Goal: Task Accomplishment & Management: Use online tool/utility

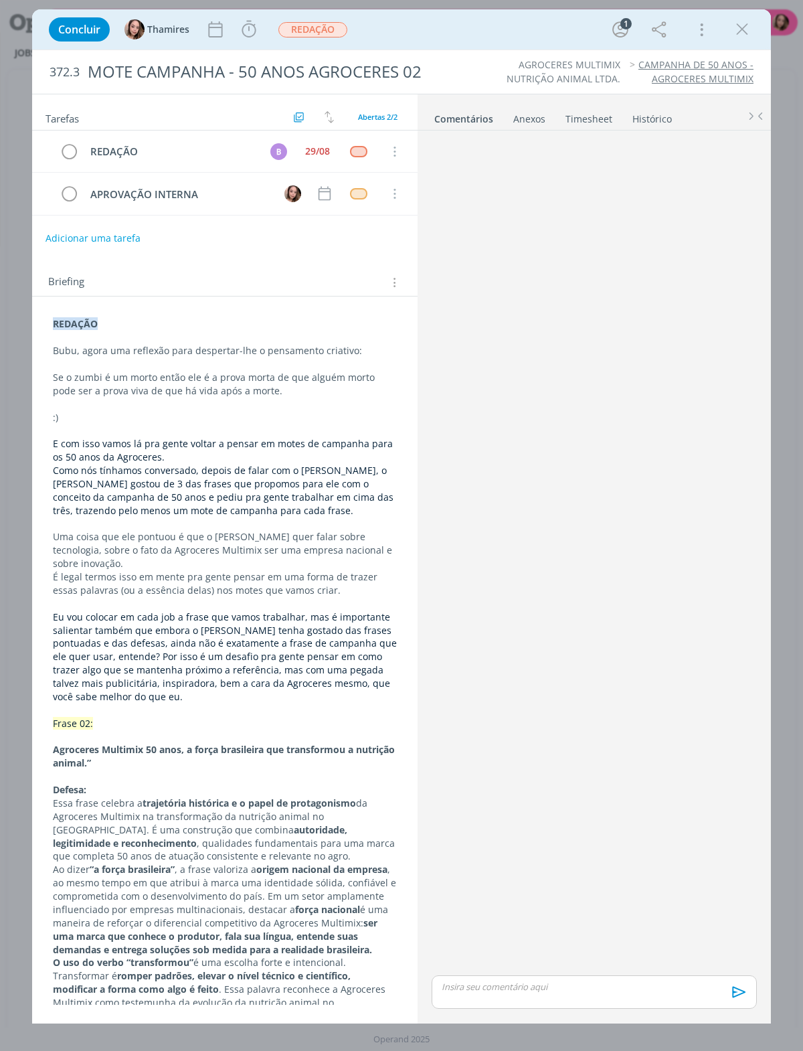
click at [744, 32] on icon "dialog" at bounding box center [742, 29] width 20 height 20
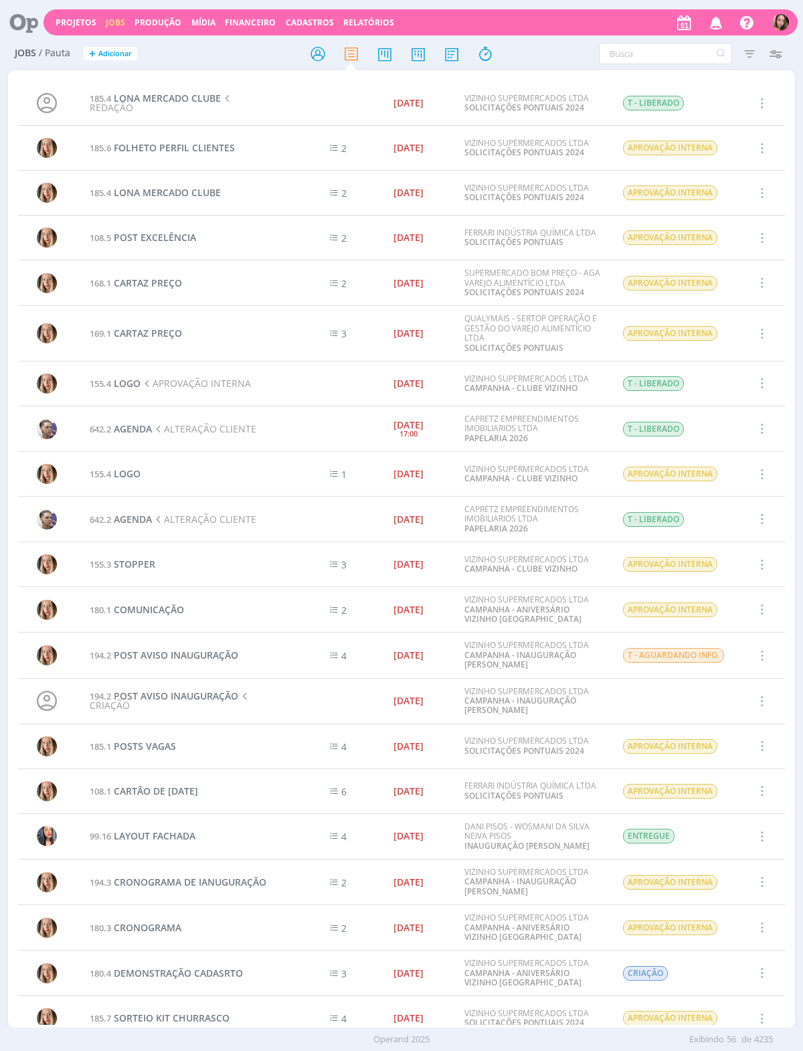
click at [80, 9] on div "Projetos Jobs Produção [GEOGRAPHIC_DATA] Financeiro Cadastros Relatórios Notifi…" at bounding box center [421, 22] width 754 height 26
click at [72, 10] on div "Projetos Jobs Produção [GEOGRAPHIC_DATA] Financeiro Cadastros Relatórios Notifi…" at bounding box center [421, 22] width 754 height 26
click at [85, 19] on link "Projetos" at bounding box center [76, 22] width 41 height 11
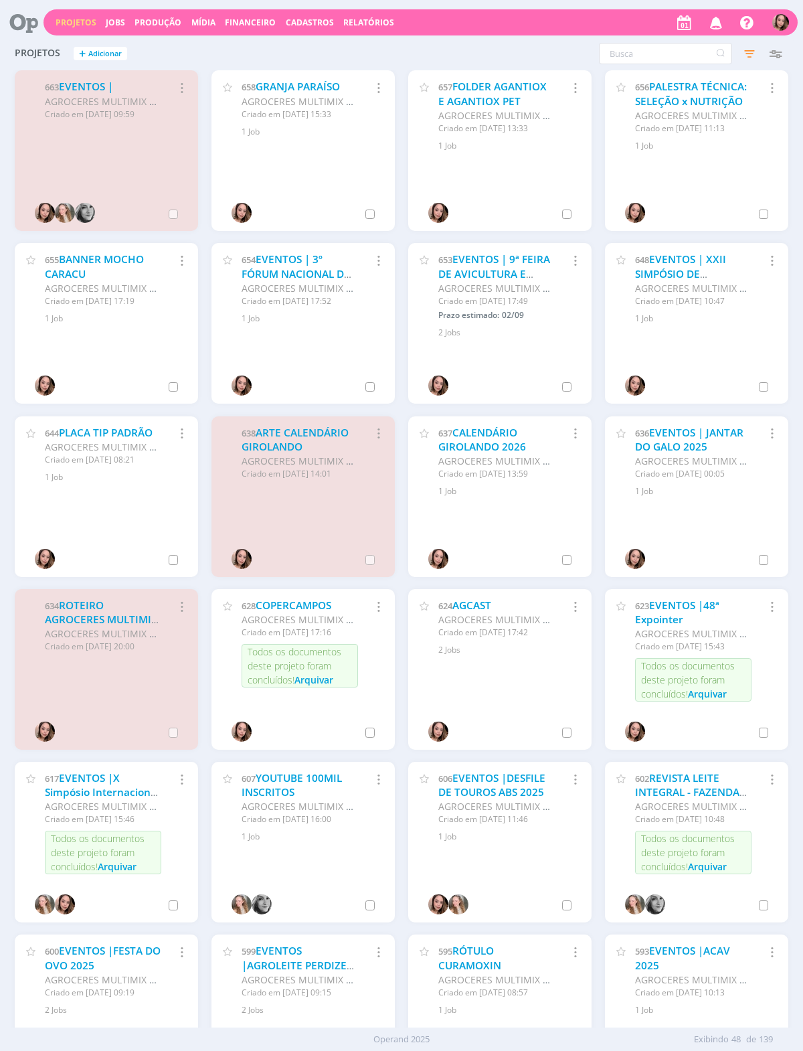
click at [671, 33] on div "Projetos Jobs Produção [GEOGRAPHIC_DATA] Financeiro Cadastros Relatórios Notifi…" at bounding box center [421, 22] width 754 height 26
click at [669, 52] on input "text" at bounding box center [665, 53] width 133 height 21
type input "Enfoco"
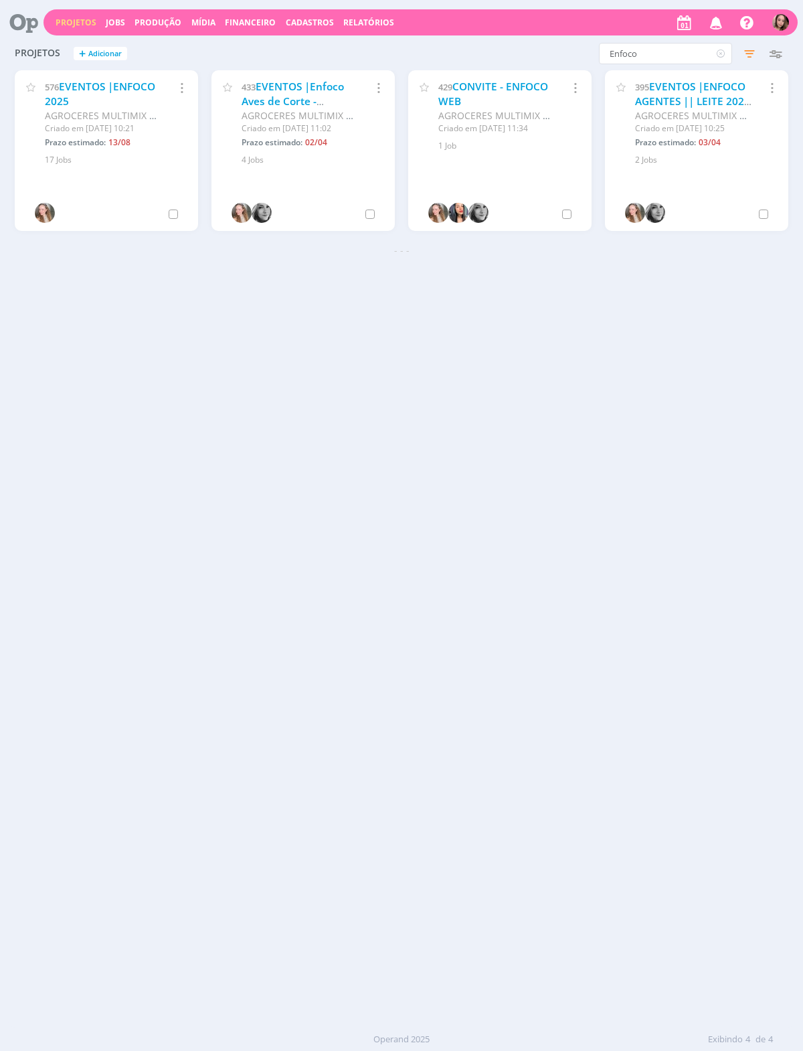
click at [81, 84] on link "EVENTOS |ENFOCO 2025" at bounding box center [100, 94] width 110 height 29
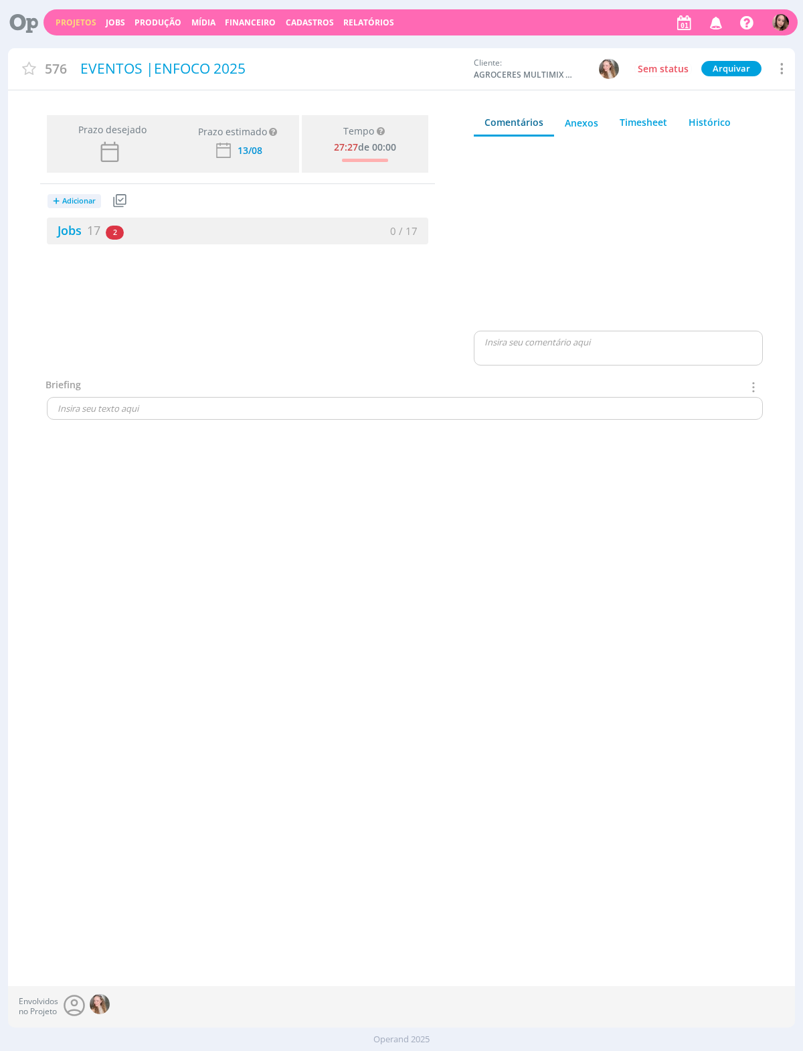
click at [87, 225] on span "17" at bounding box center [93, 230] width 13 height 16
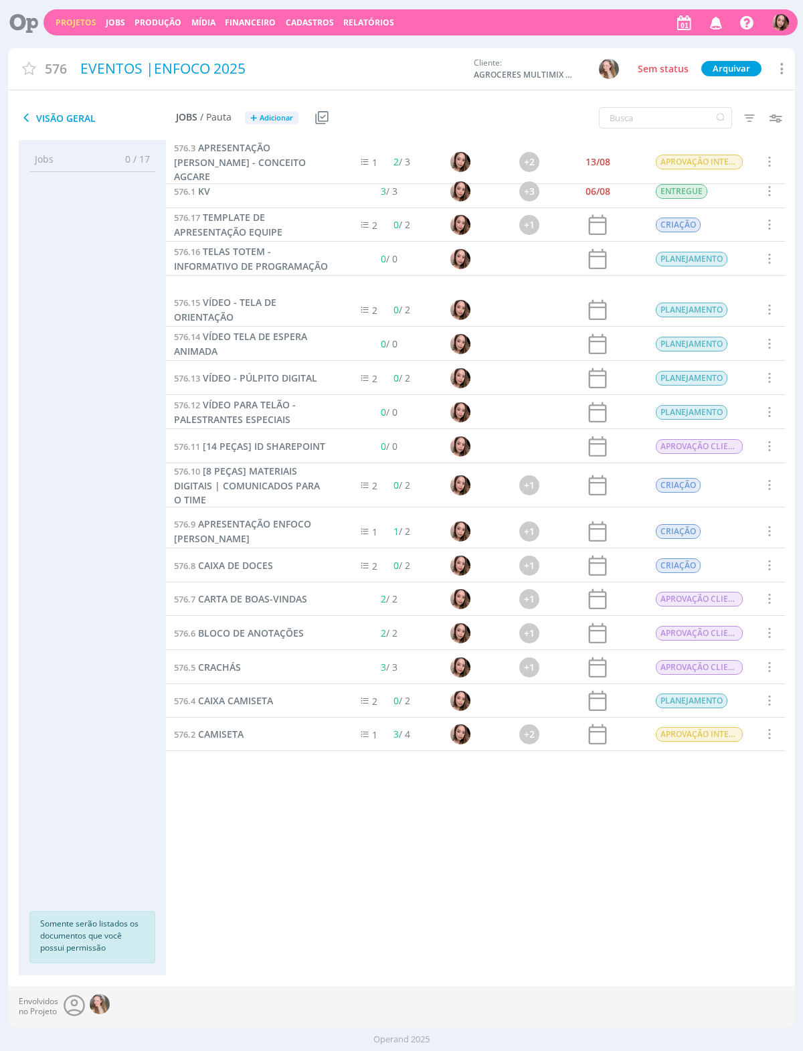
click at [295, 103] on h2 "Jobs / Pauta + Adicionar" at bounding box center [237, 116] width 122 height 28
click at [293, 114] on span "Adicionar" at bounding box center [276, 118] width 33 height 9
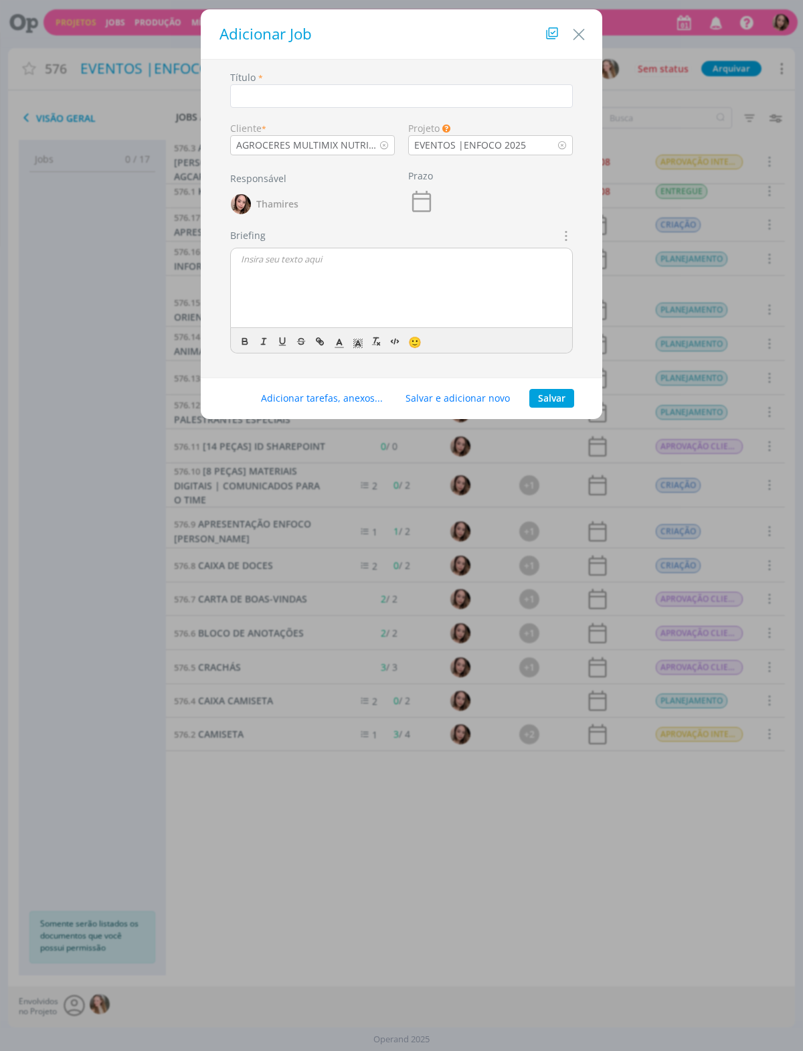
click at [337, 102] on input "dialog" at bounding box center [401, 95] width 343 height 23
type input "COMUNICADOS EXTRAS PARA O TIME"
click at [478, 289] on div "dialog" at bounding box center [401, 288] width 341 height 80
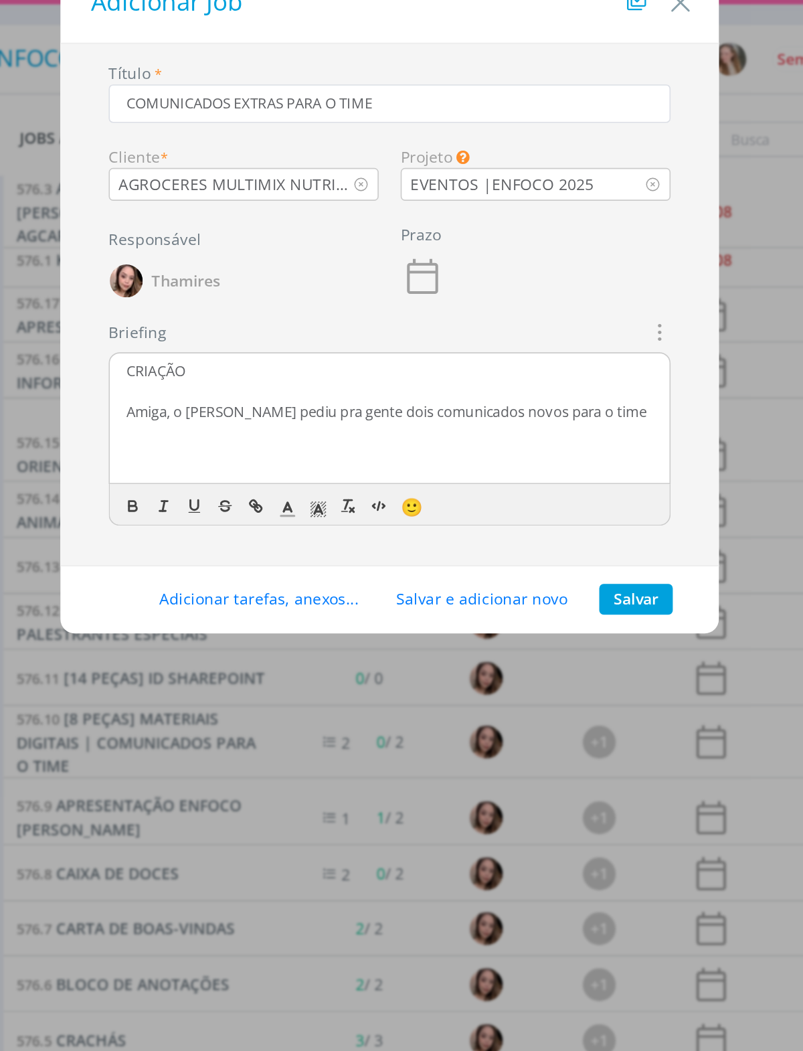
click at [241, 278] on p "Amiga, o [PERSON_NAME] pediu pra gente dois comunicados novos para o time" at bounding box center [401, 284] width 321 height 12
click at [383, 278] on p "Amiga, o [PERSON_NAME] pediu pra gente dois comunicados novos para o time" at bounding box center [401, 284] width 321 height 12
click at [241, 278] on p "Amiga, o [PERSON_NAME] pediu pra gente dois comunicados novos para o time, que …" at bounding box center [401, 290] width 321 height 25
click at [256, 268] on div "CRIAÇÃO Amiga, o [PERSON_NAME] pediu pra gente dois comunicados novos para o ti…" at bounding box center [401, 288] width 341 height 80
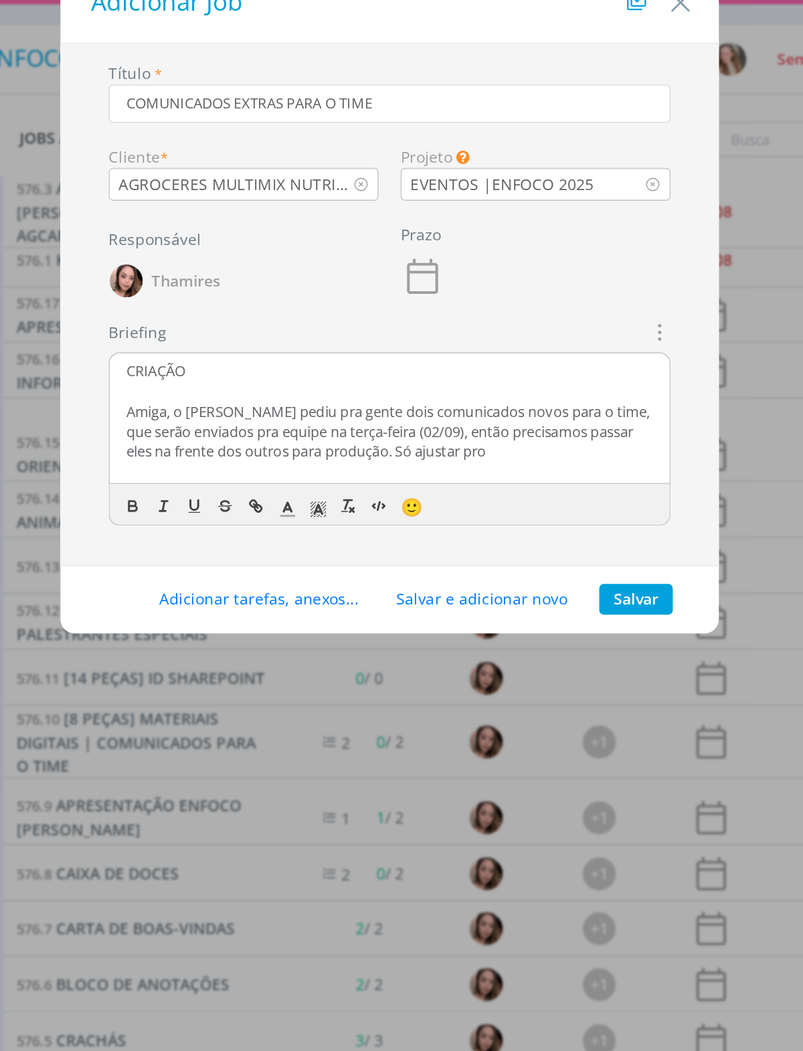
click at [241, 278] on p "Amiga, o [PERSON_NAME] pediu pra gente dois comunicados novos para o time, que …" at bounding box center [401, 296] width 321 height 37
click at [359, 278] on p "Amiga, o [PERSON_NAME] pediu pra gente dois comunicados novos para o time, que …" at bounding box center [401, 296] width 321 height 37
click at [269, 278] on p "Amiga, o [PERSON_NAME] pediu pra gente dois comunicados novos para o time, que …" at bounding box center [401, 296] width 321 height 37
click at [350, 278] on p "Amiga, o [PERSON_NAME] pediu pra gente dois comunicados novos para o time, que …" at bounding box center [401, 296] width 321 height 37
click at [278, 278] on p "Amiga, o [PERSON_NAME] pediu pra gente dois comunicados novos para o time, que …" at bounding box center [401, 296] width 321 height 37
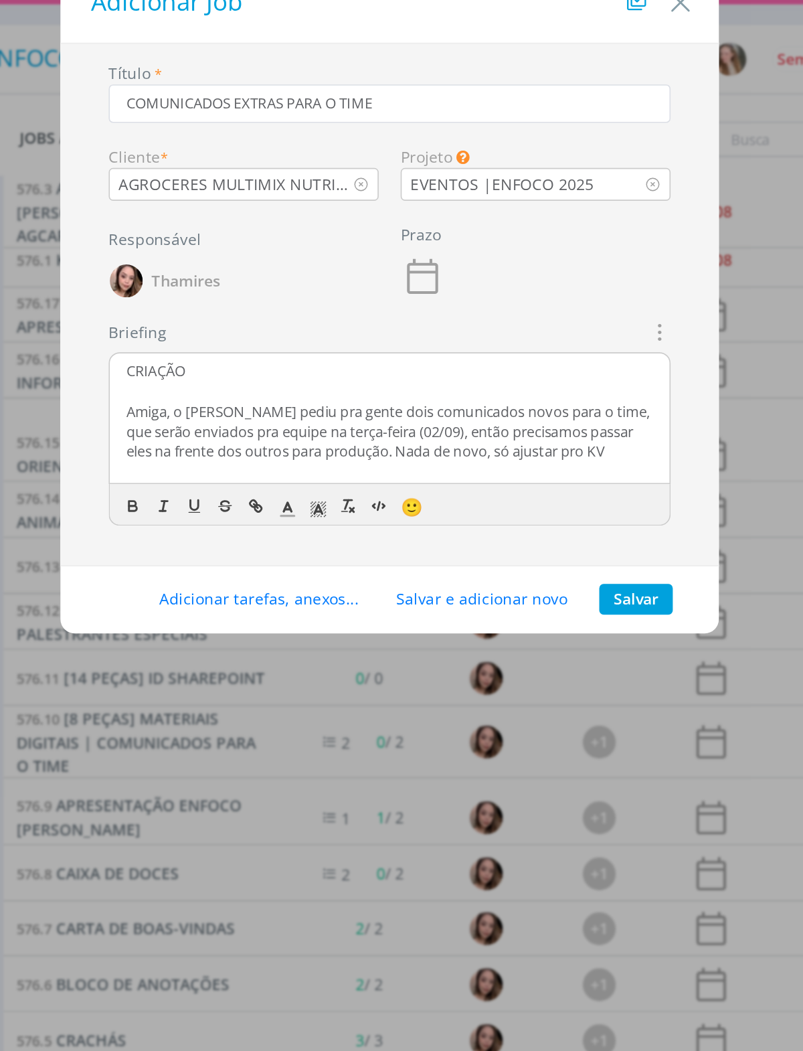
click at [361, 278] on p "Amiga, o [PERSON_NAME] pediu pra gente dois comunicados novos para o time, que …" at bounding box center [401, 296] width 321 height 37
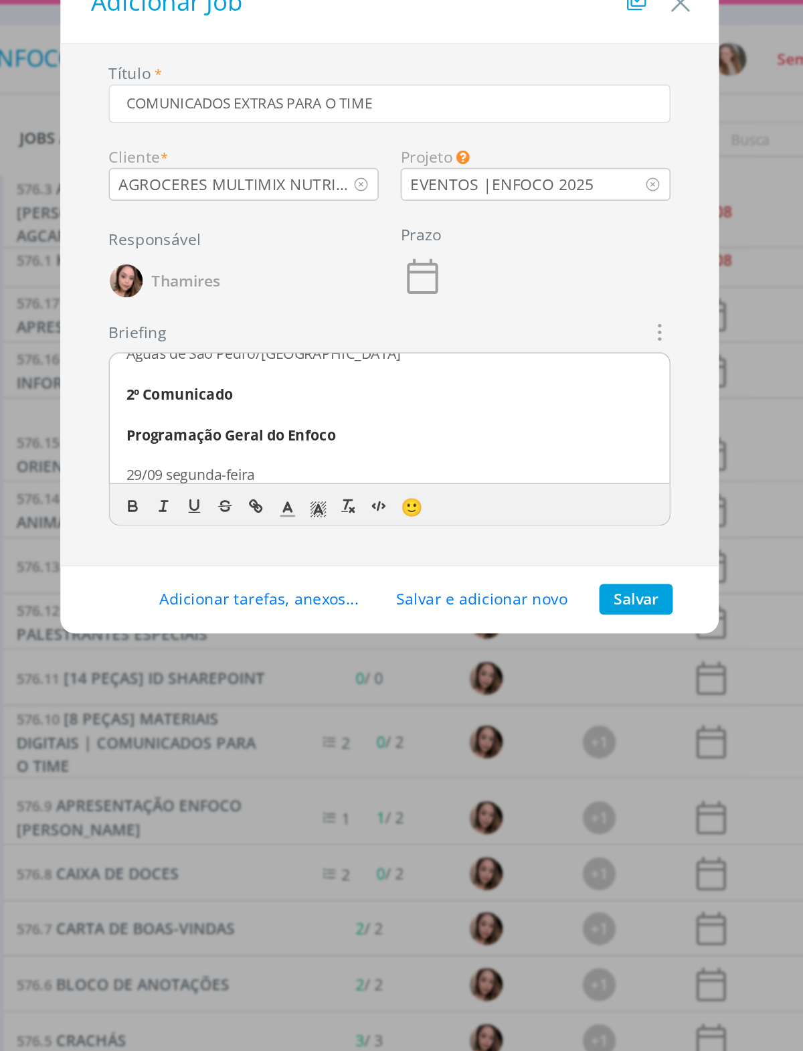
scroll to position [218, 0]
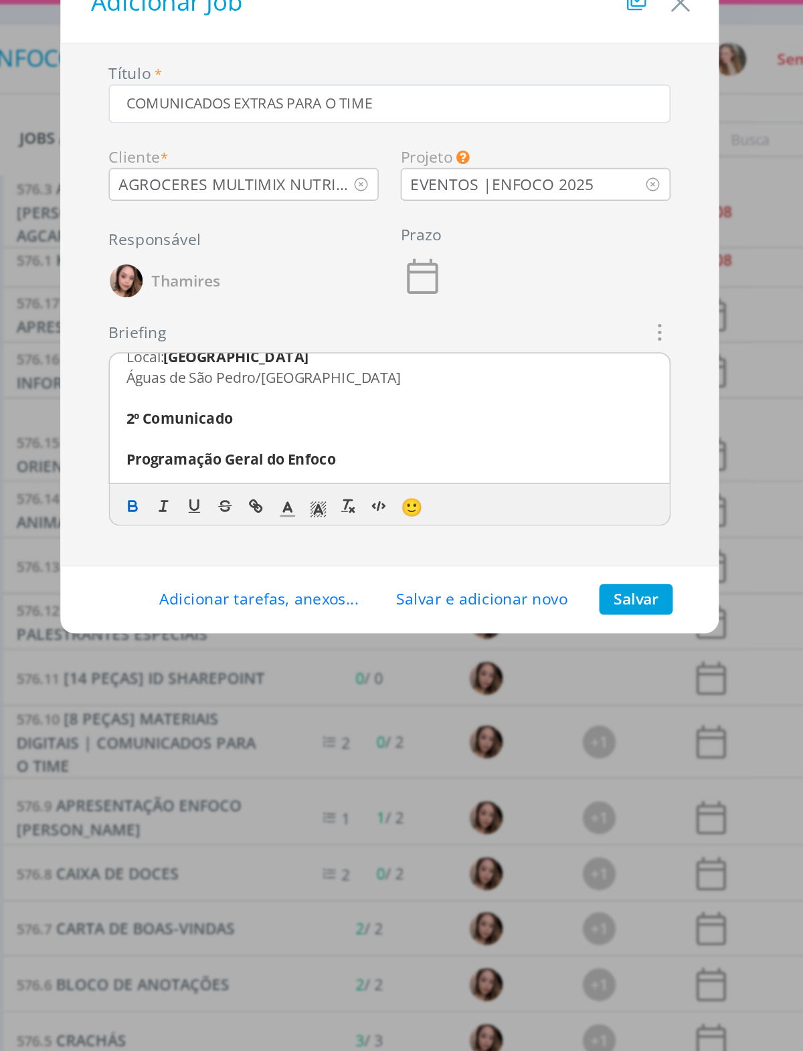
click at [280, 282] on p "2º Comunicado" at bounding box center [401, 288] width 321 height 12
click at [283, 269] on p "dialog" at bounding box center [401, 275] width 321 height 12
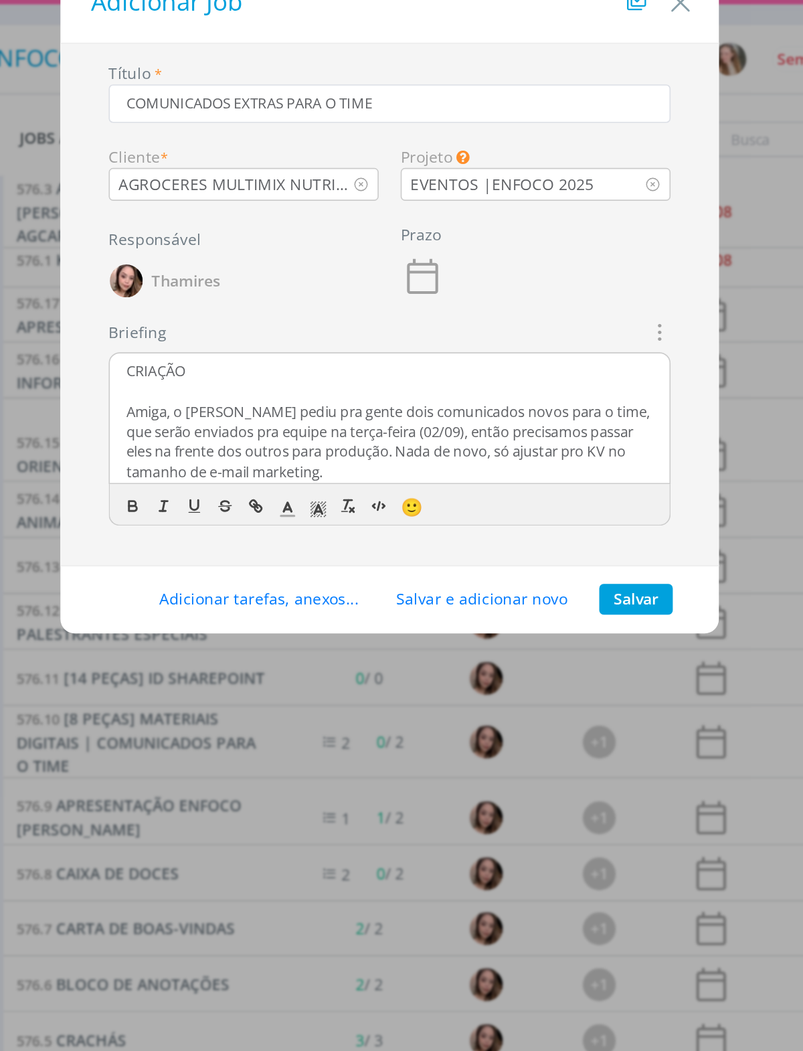
scroll to position [0, 0]
click at [241, 253] on p "CRIAÇÃO" at bounding box center [401, 259] width 321 height 12
click at [242, 338] on icon "dialog" at bounding box center [244, 339] width 4 height 3
click at [356, 341] on polyline "dialog" at bounding box center [358, 343] width 5 height 5
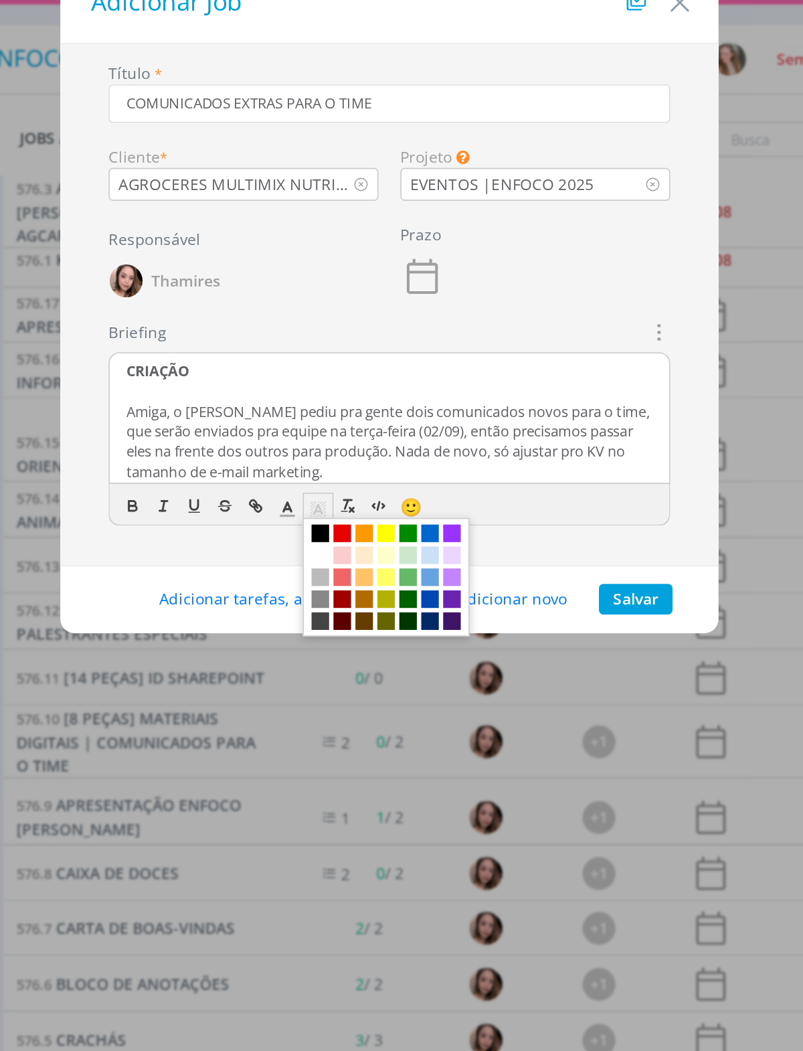
click at [421, 366] on span "dialog" at bounding box center [426, 371] width 11 height 11
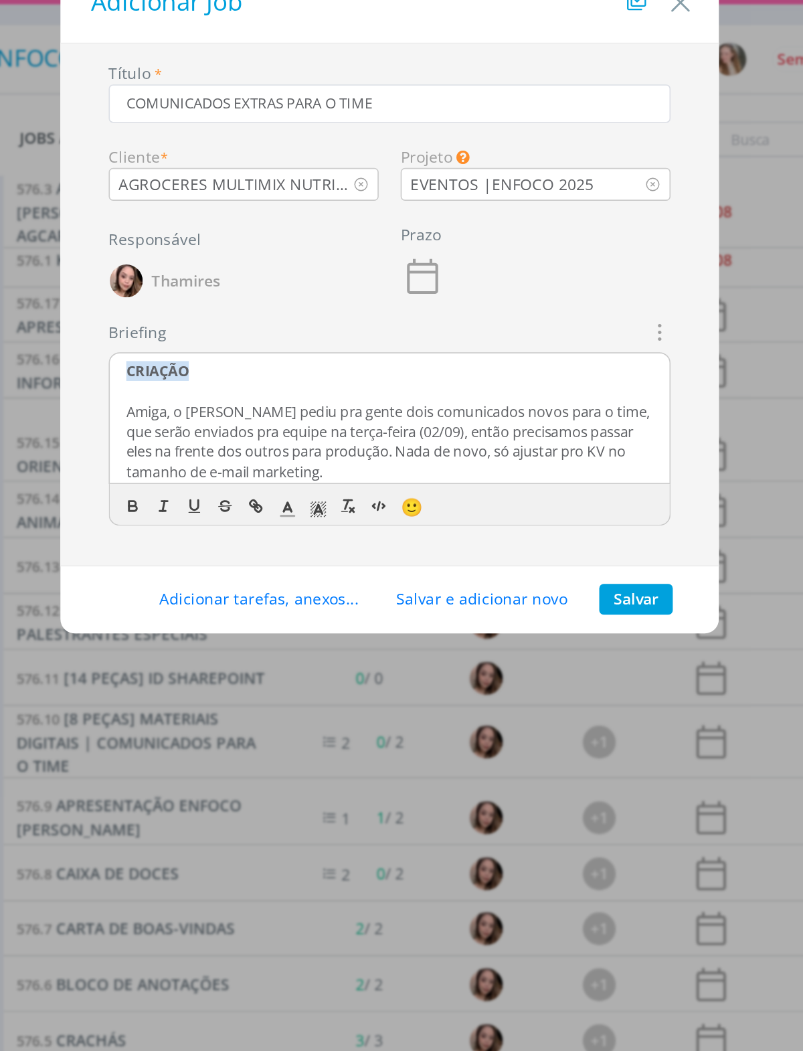
click at [335, 278] on p "Amiga, o [PERSON_NAME] pediu pra gente dois comunicados novos para o time, que …" at bounding box center [401, 303] width 321 height 50
click at [252, 389] on button "Adicionar tarefas, anexos..." at bounding box center [321, 398] width 139 height 19
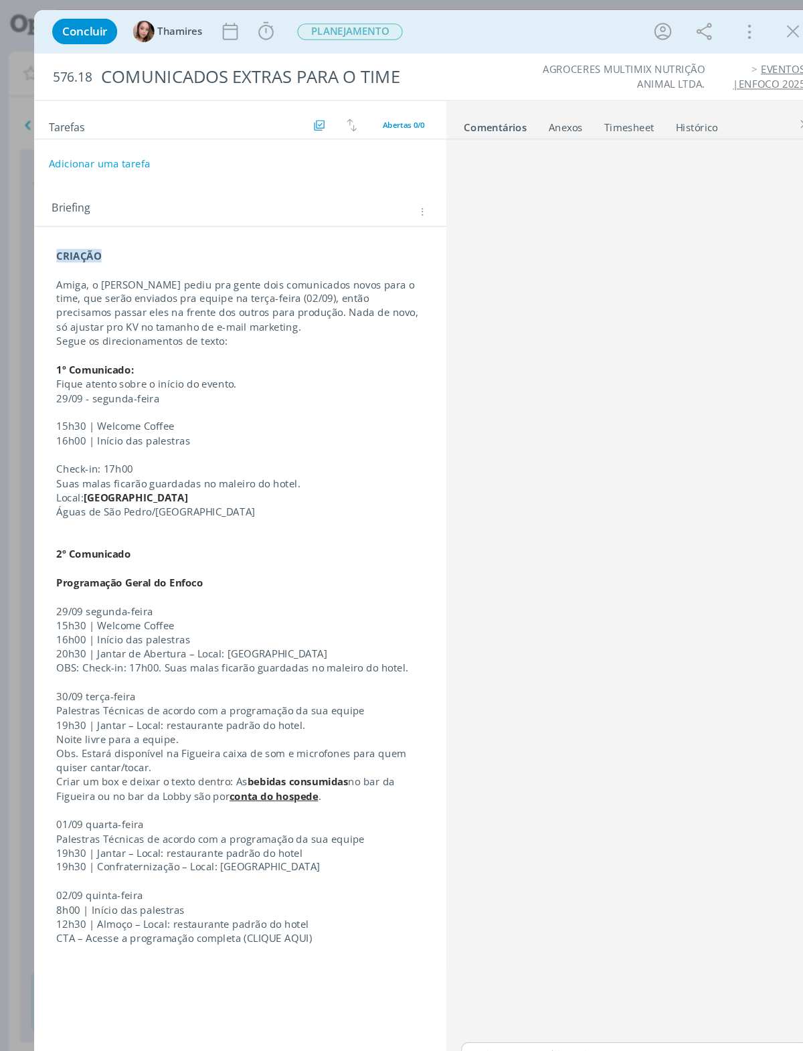
click at [71, 159] on button "Adicionar uma tarefa" at bounding box center [93, 153] width 96 height 24
click at [68, 159] on input "dialog" at bounding box center [136, 152] width 162 height 19
type input "CRIAÇÃO"
click at [367, 150] on button "Ok" at bounding box center [362, 152] width 27 height 17
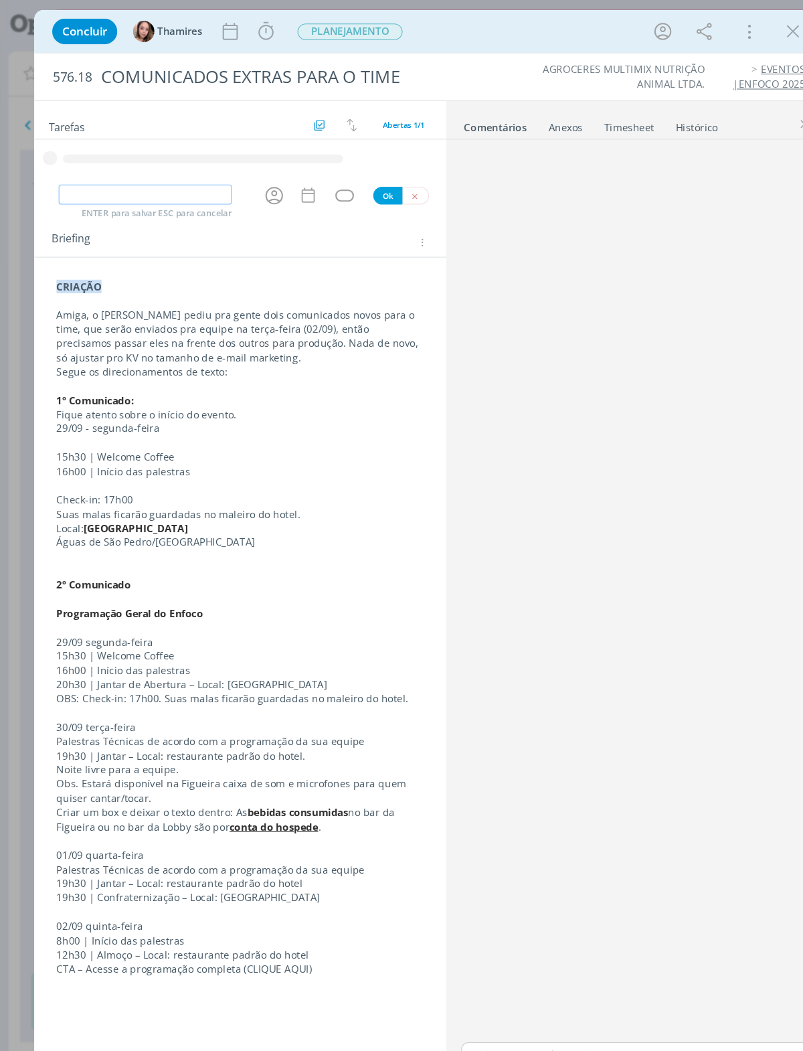
click at [126, 181] on input "dialog" at bounding box center [136, 182] width 162 height 19
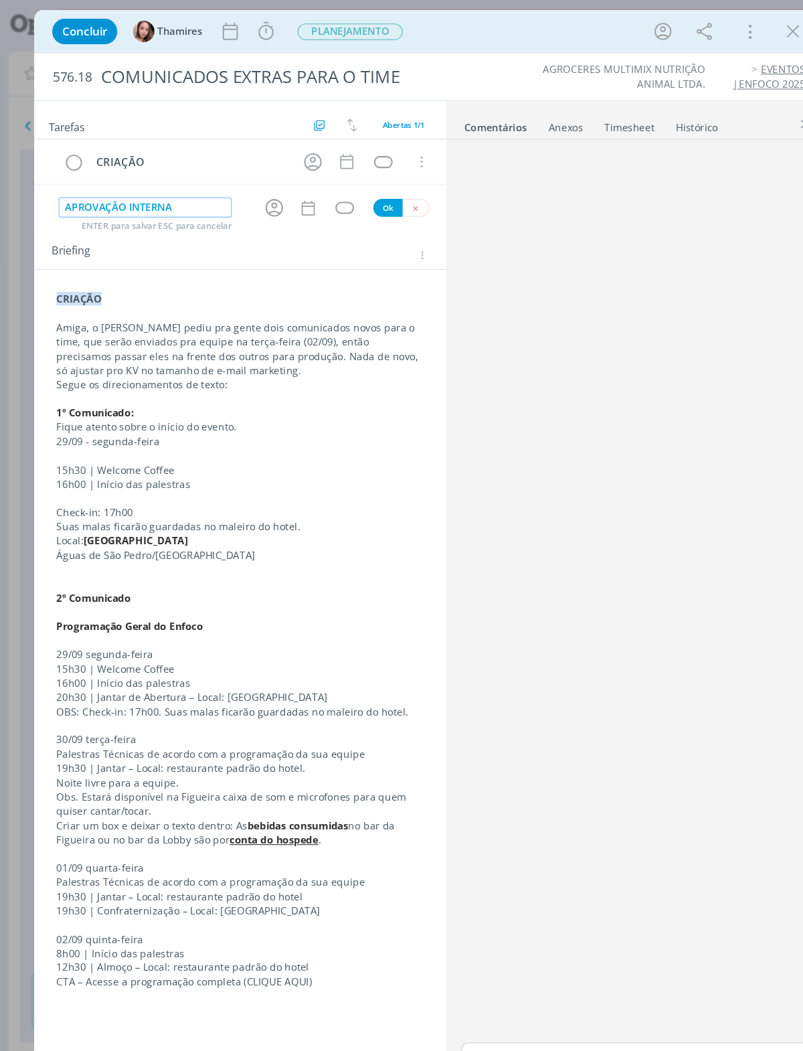
type input "APROVAÇÃO INTERNA"
click at [369, 198] on button "Ok" at bounding box center [362, 194] width 27 height 17
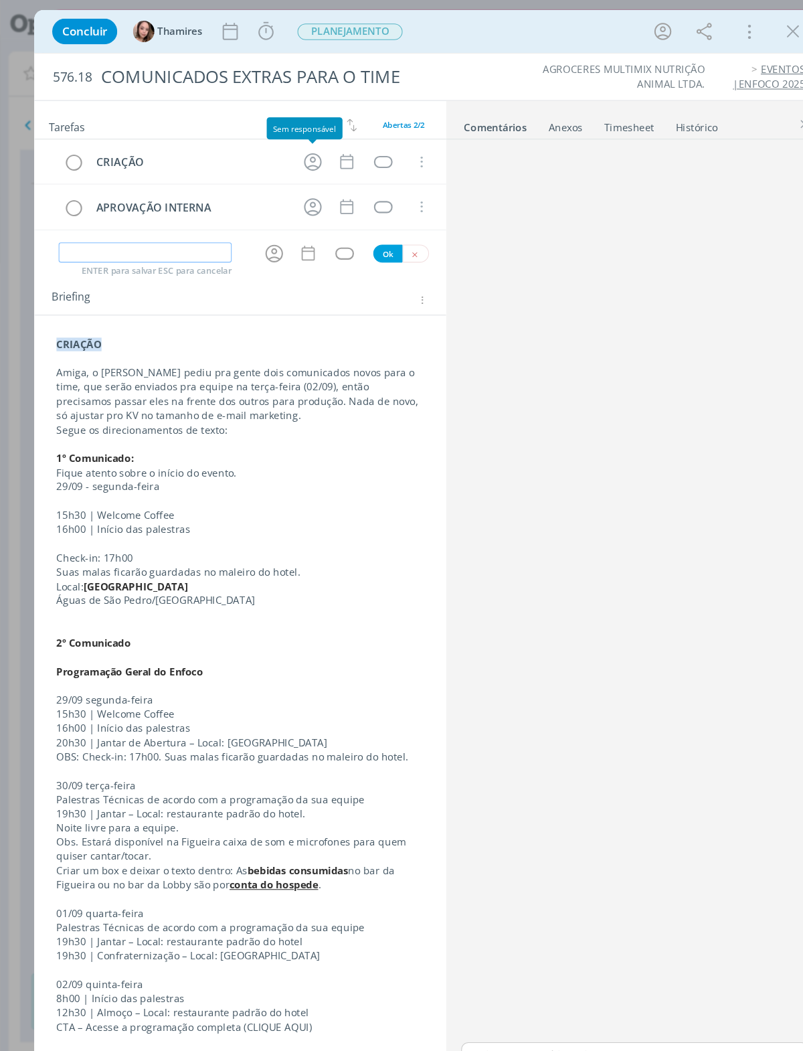
click at [293, 160] on icon "dialog" at bounding box center [292, 151] width 21 height 21
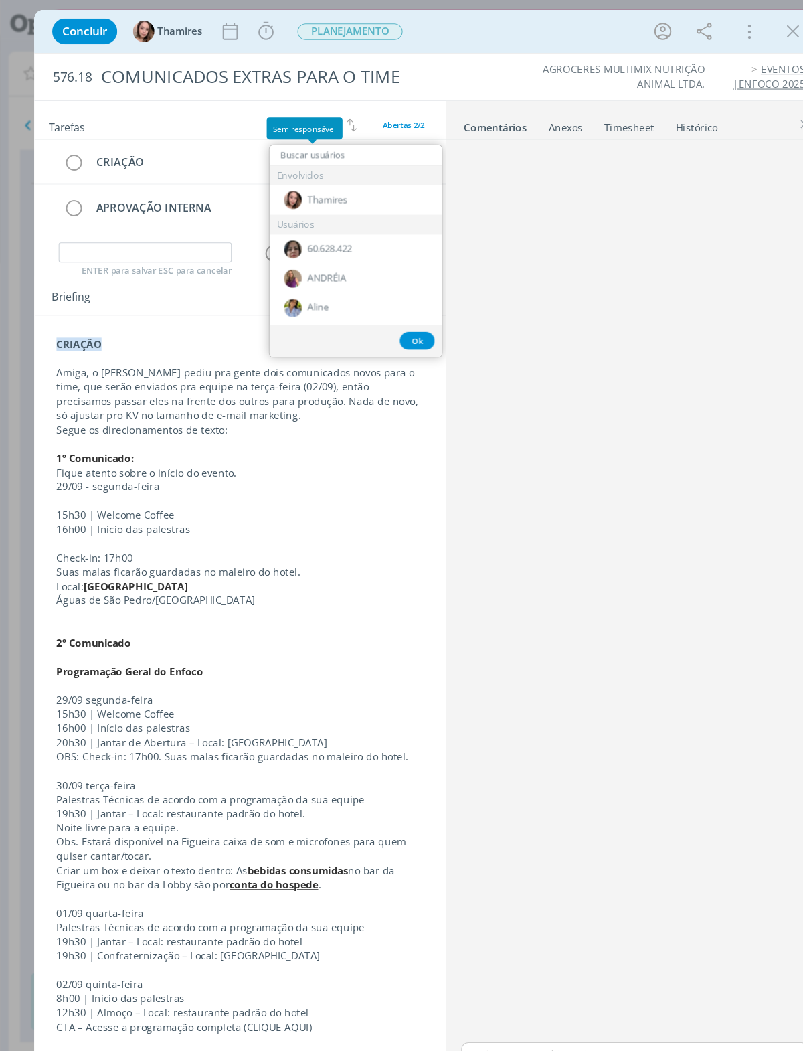
click at [383, 146] on input "dialog" at bounding box center [332, 145] width 161 height 19
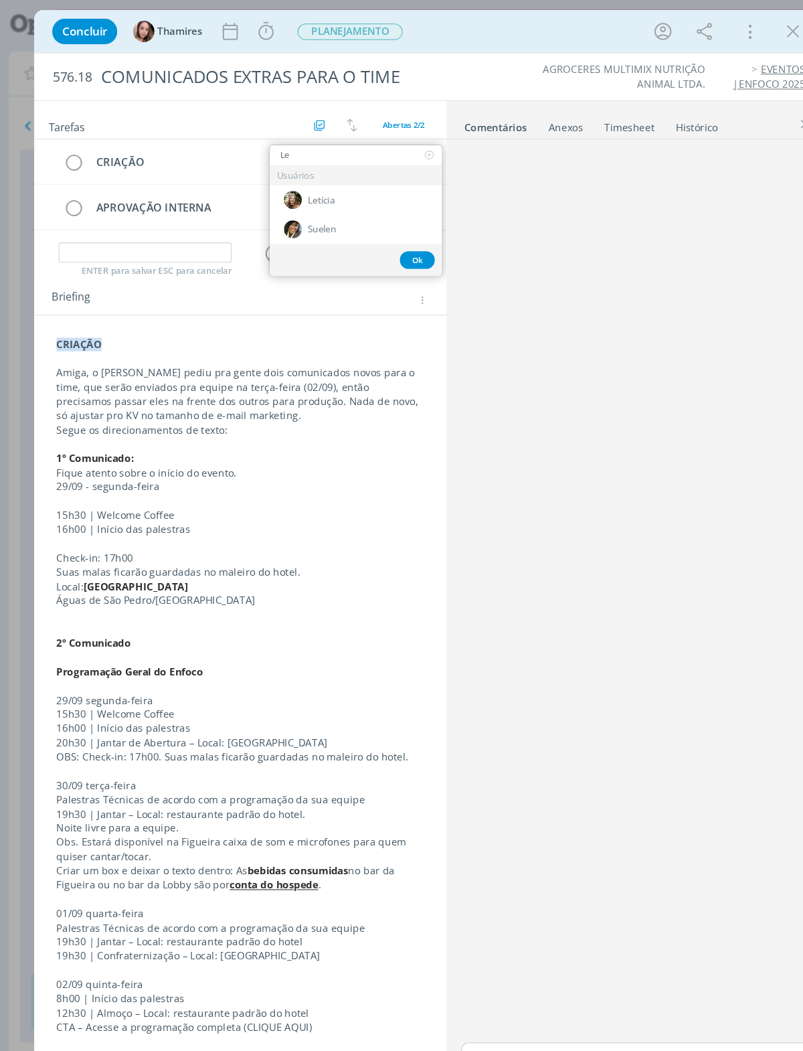
type input "Let"
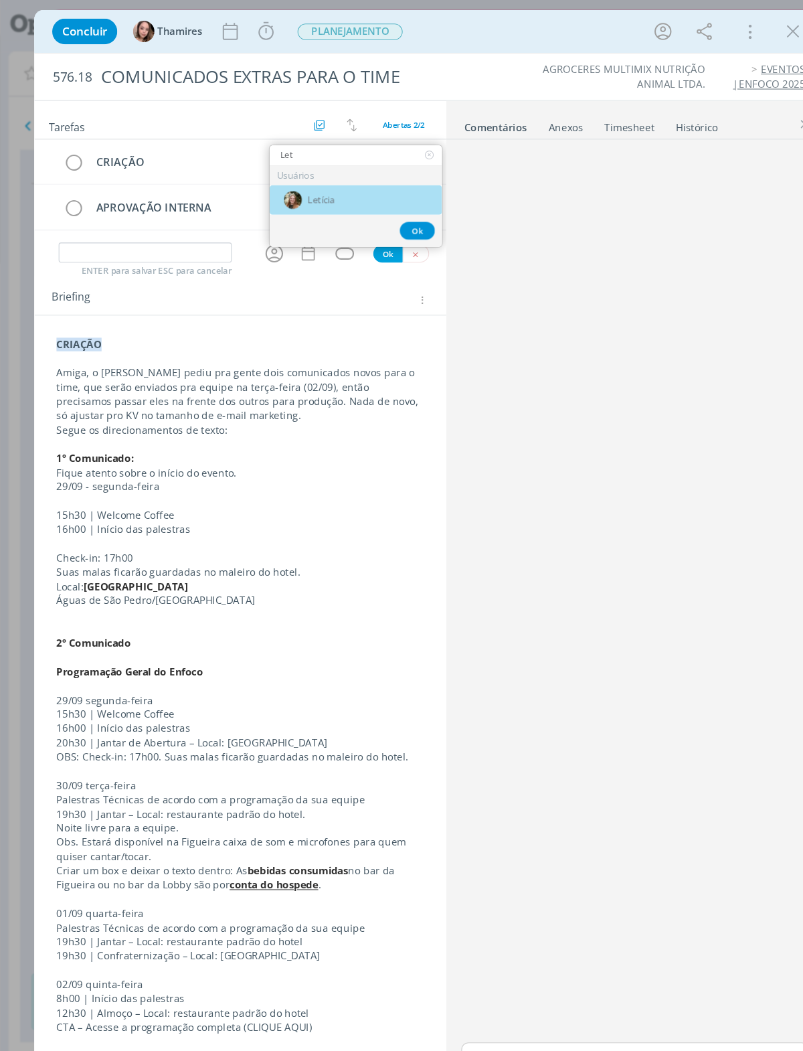
click at [349, 189] on div "Letícia" at bounding box center [332, 186] width 161 height 27
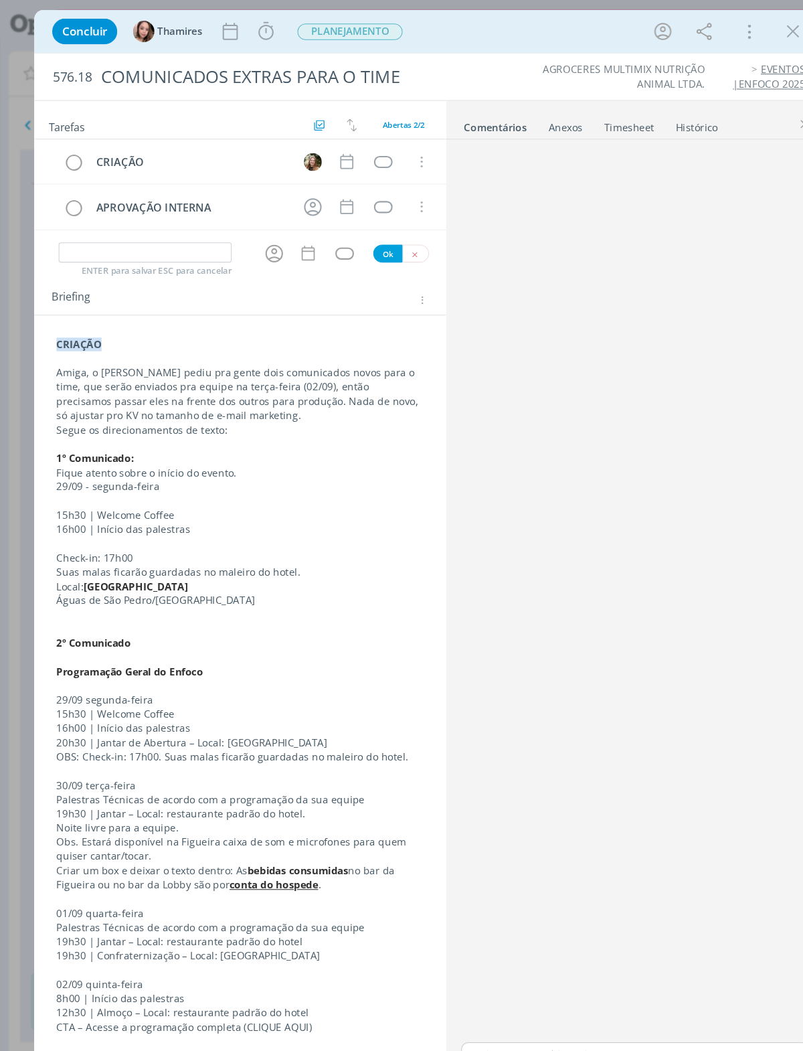
click at [293, 194] on icon "dialog" at bounding box center [292, 193] width 21 height 21
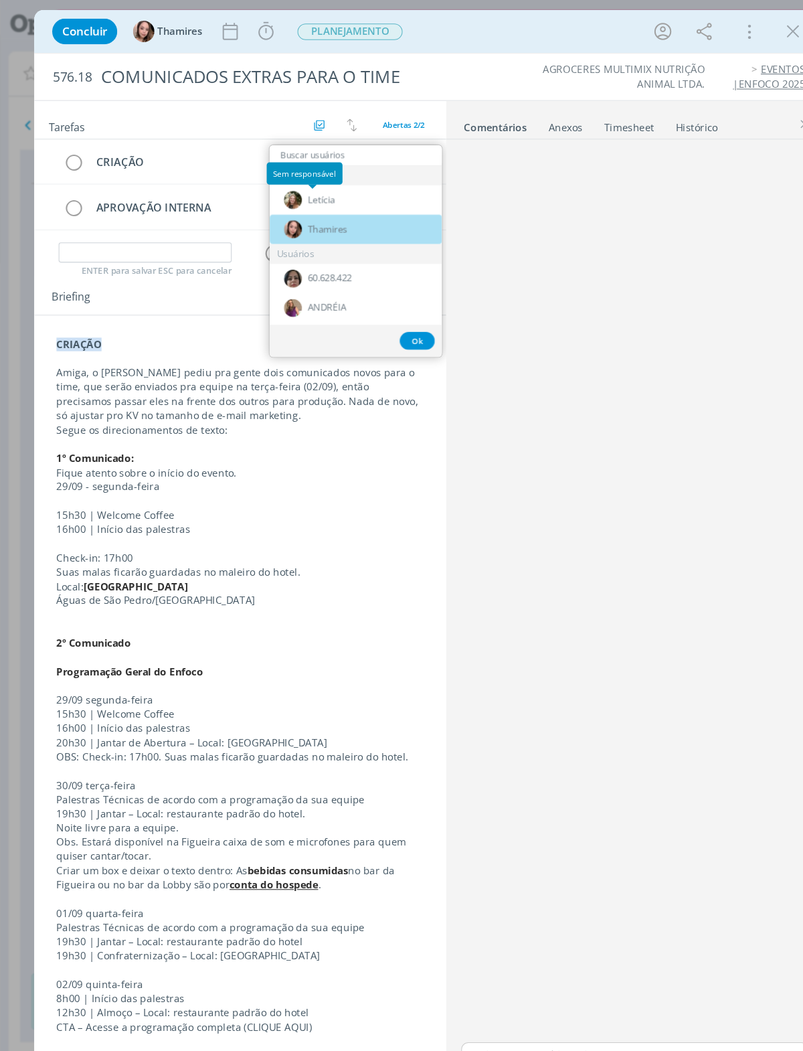
click at [388, 213] on div "Thamires" at bounding box center [332, 214] width 161 height 27
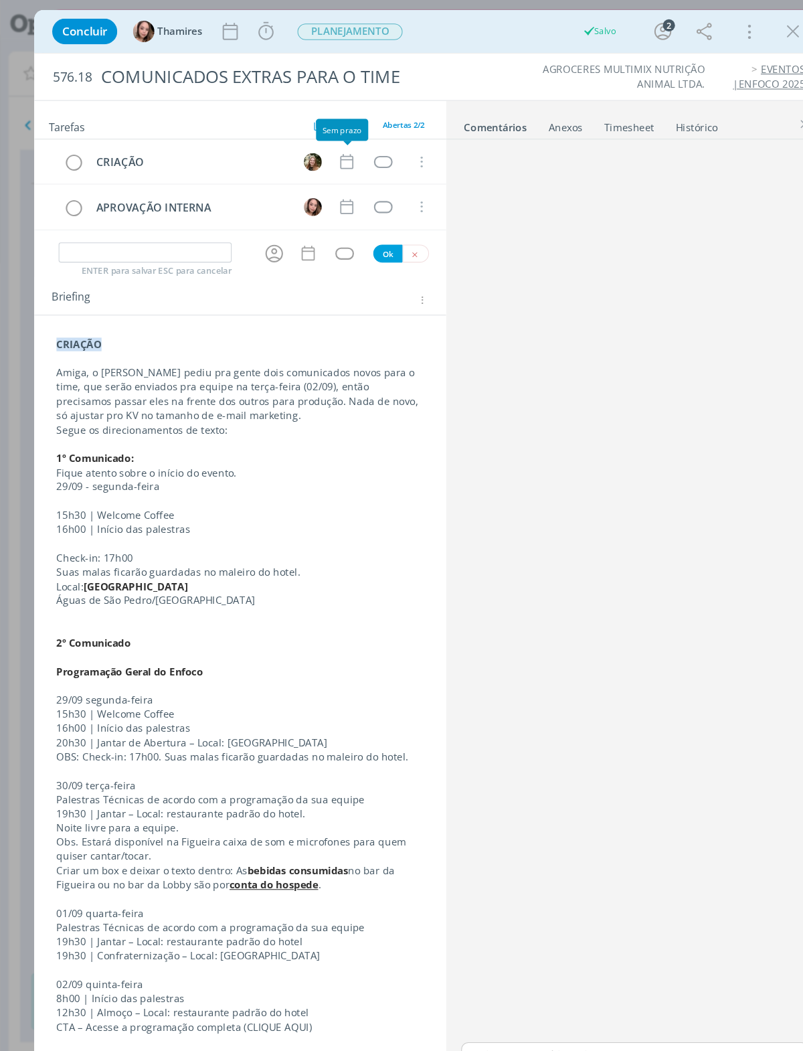
click at [323, 149] on icon "dialog" at bounding box center [325, 152] width 12 height 14
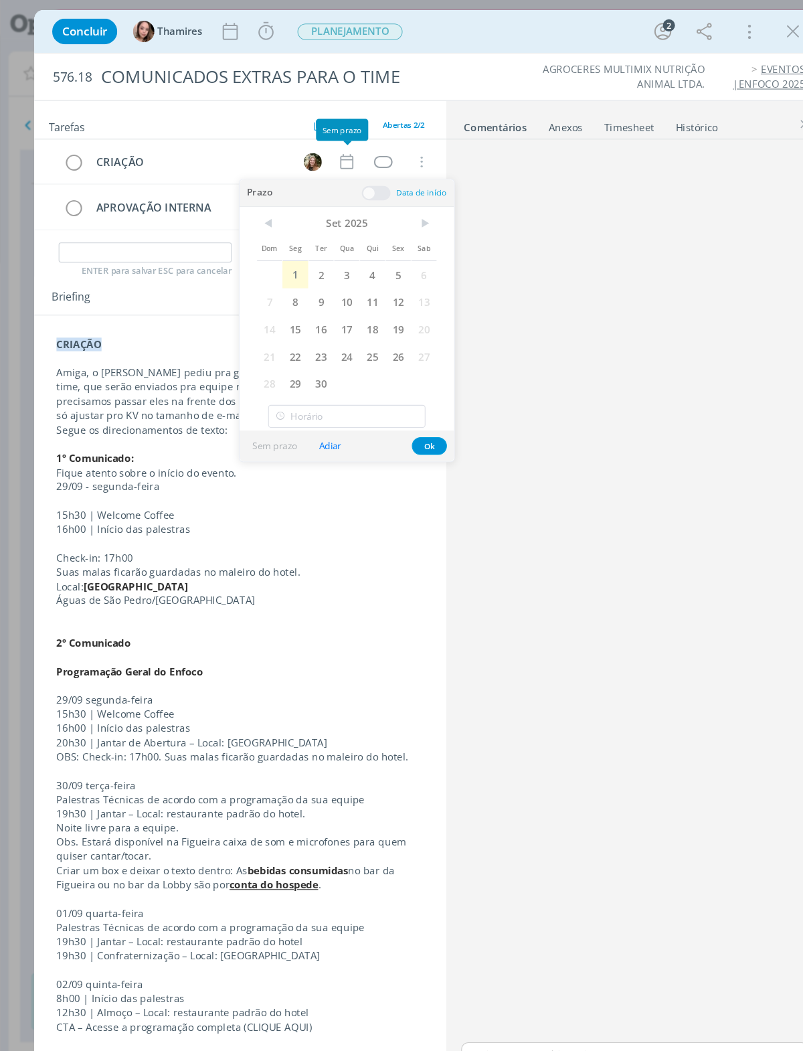
click at [278, 254] on span "1" at bounding box center [276, 256] width 24 height 25
click at [401, 414] on button "Ok" at bounding box center [402, 417] width 33 height 17
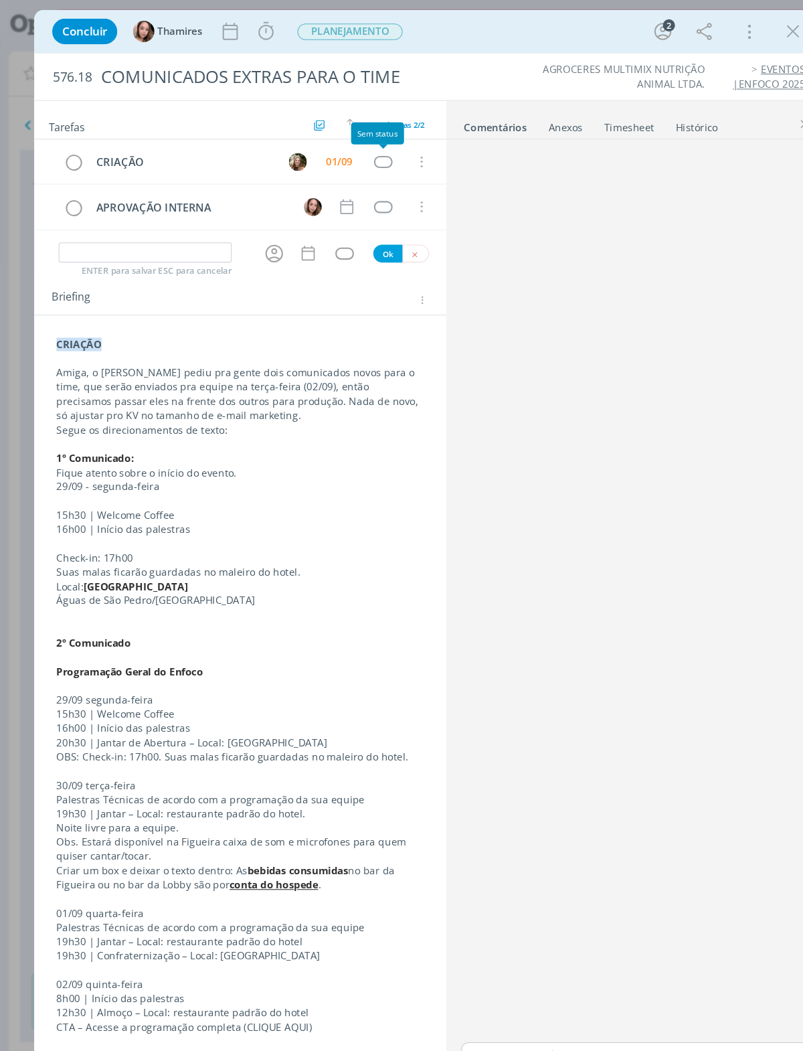
click at [358, 155] on div "dialog" at bounding box center [358, 151] width 17 height 11
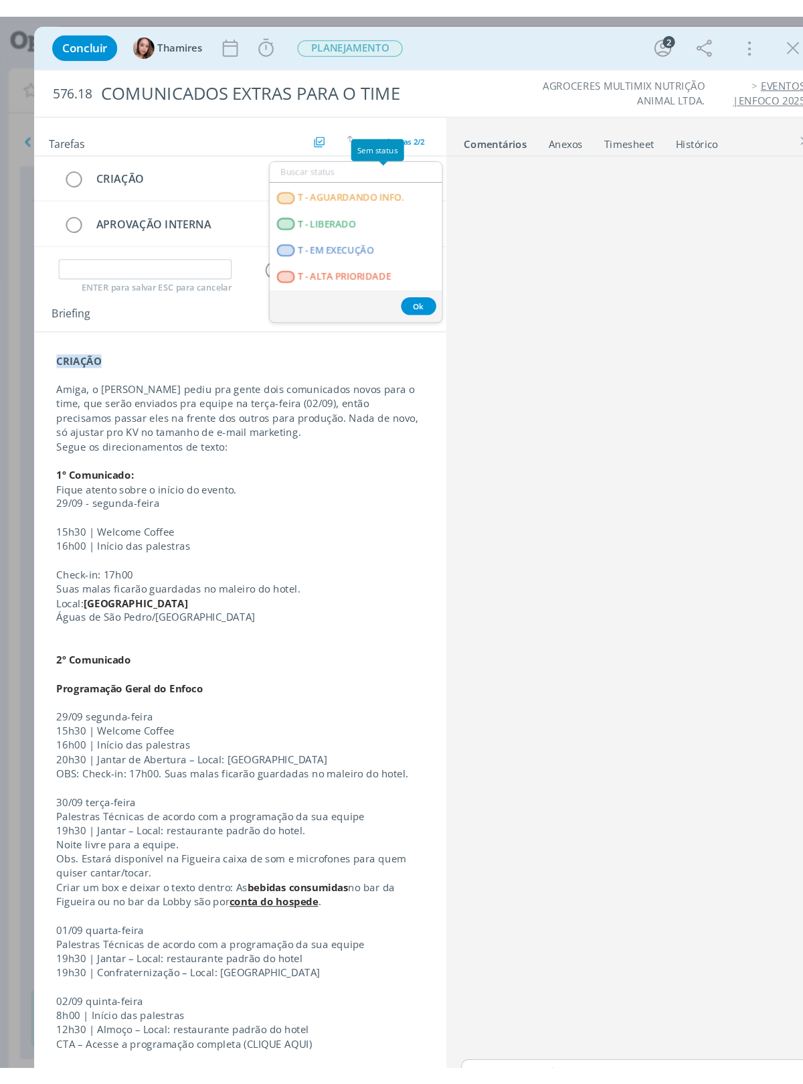
scroll to position [355, 0]
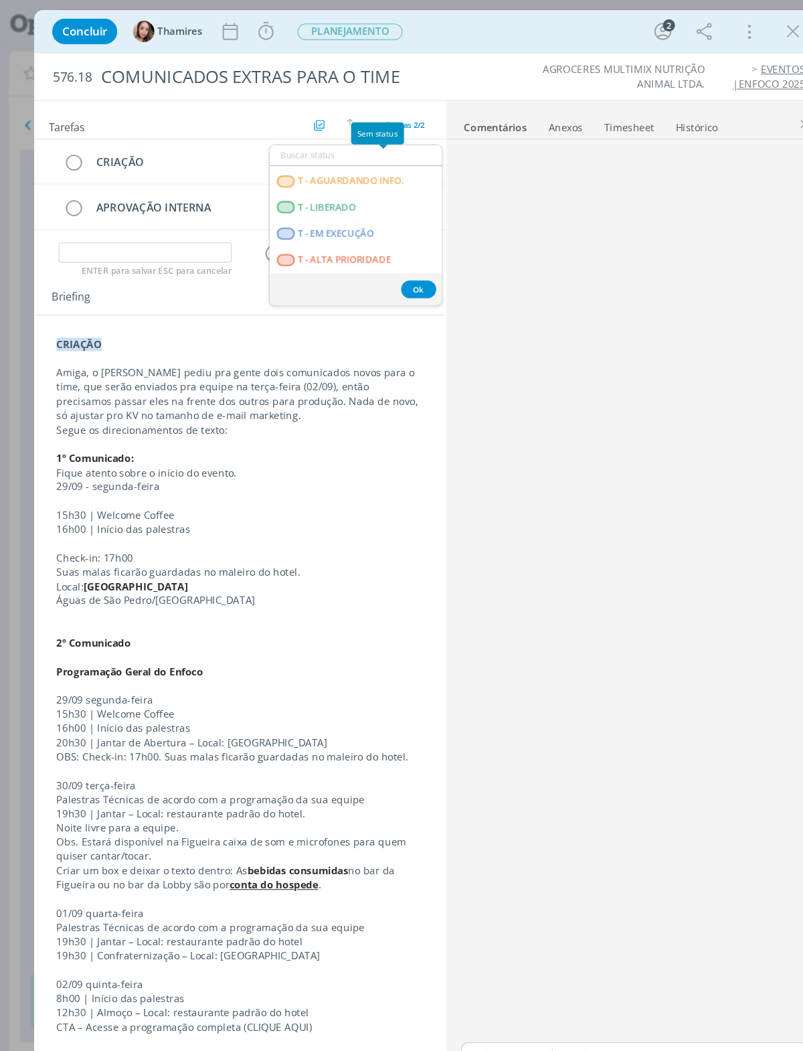
click at [318, 199] on span "T - LIBERADO" at bounding box center [305, 194] width 54 height 11
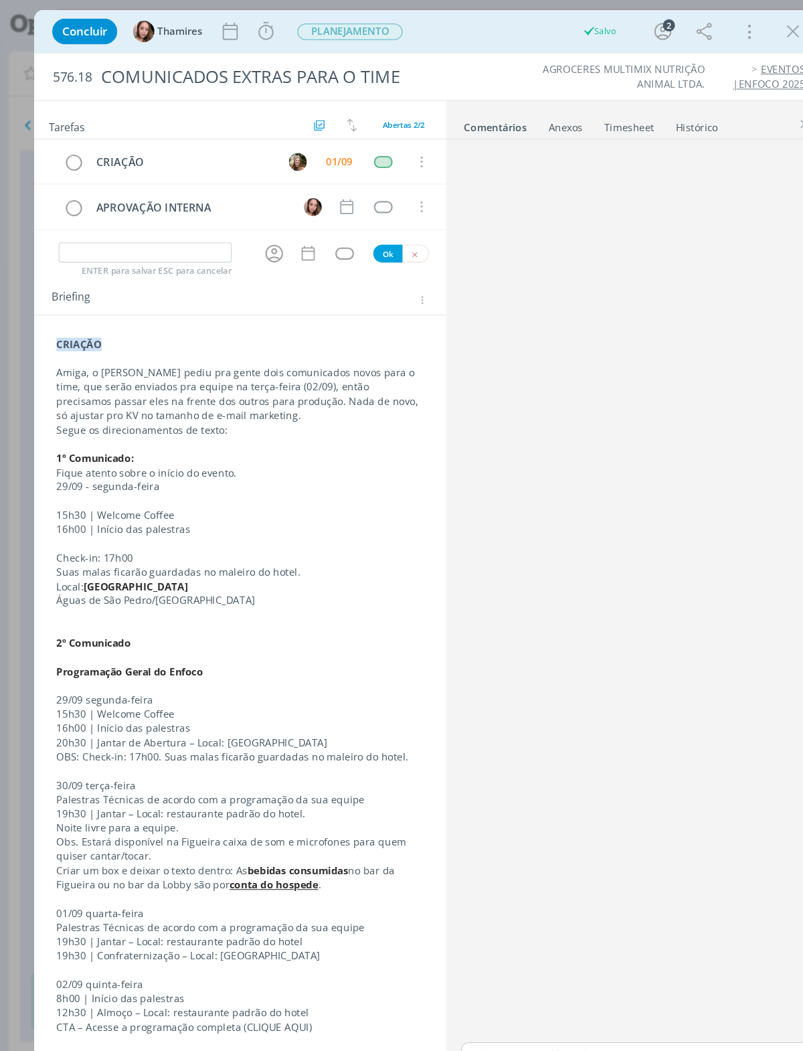
click at [373, 33] on span "PLANEJAMENTO" at bounding box center [327, 29] width 98 height 15
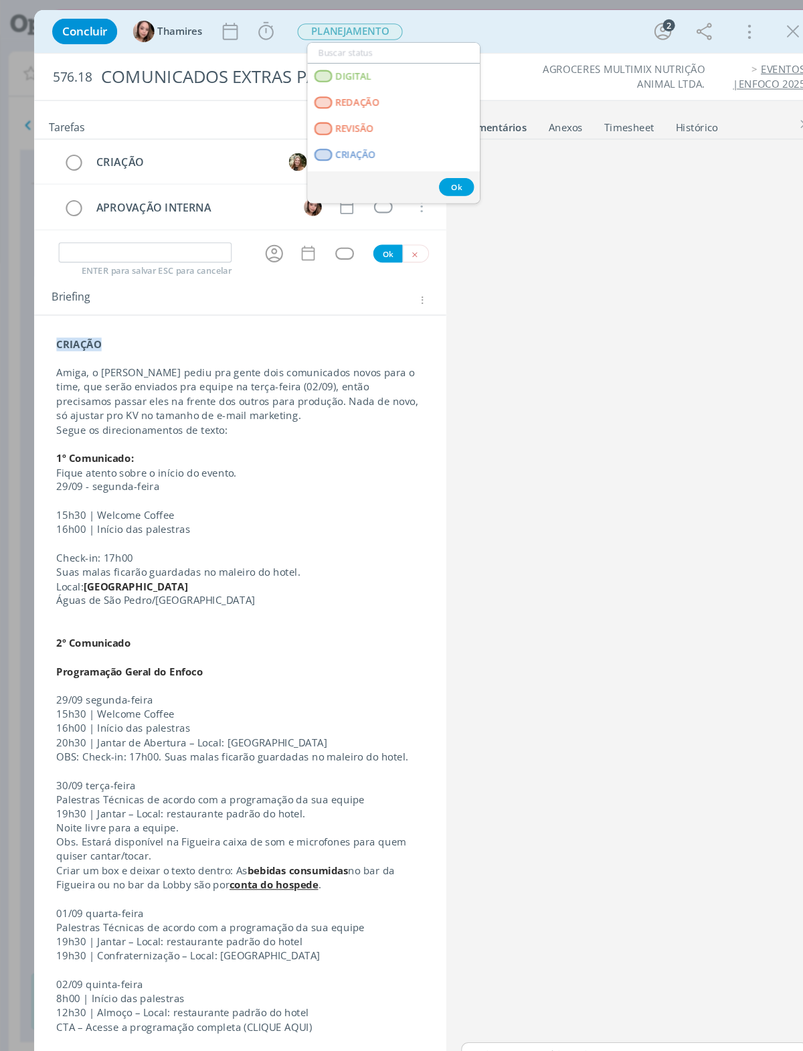
click at [363, 145] on link "CRIAÇÃO" at bounding box center [368, 145] width 161 height 25
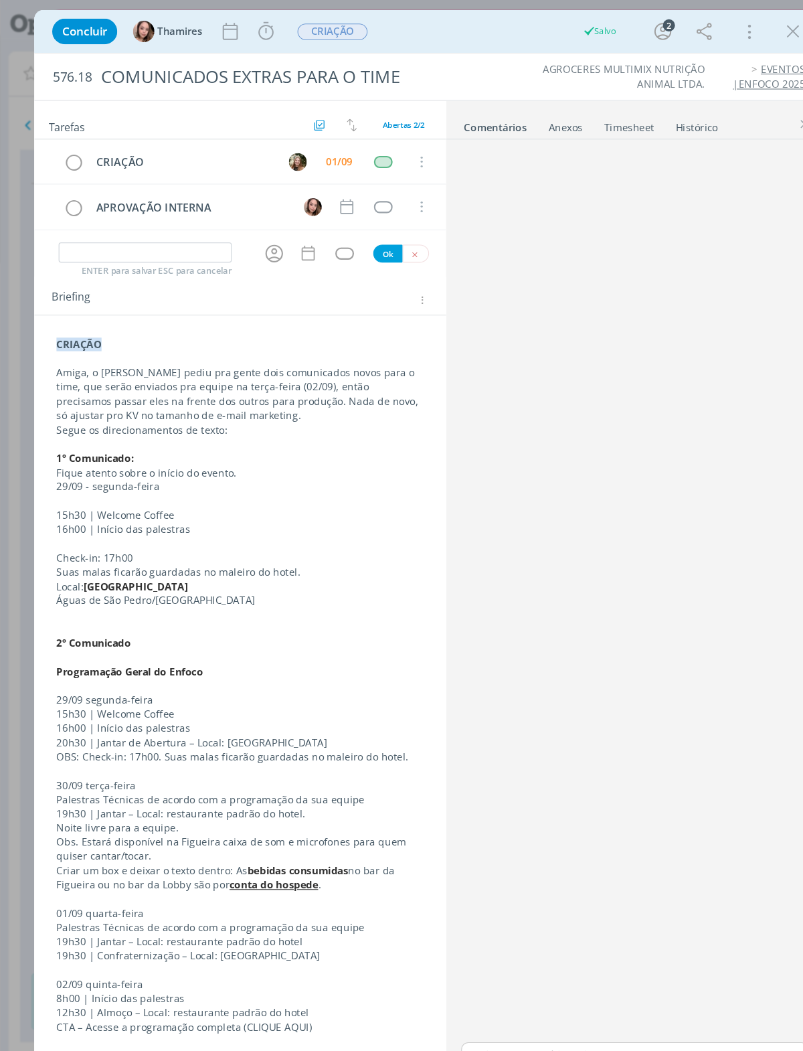
click at [224, 35] on icon "dialog" at bounding box center [216, 29] width 20 height 20
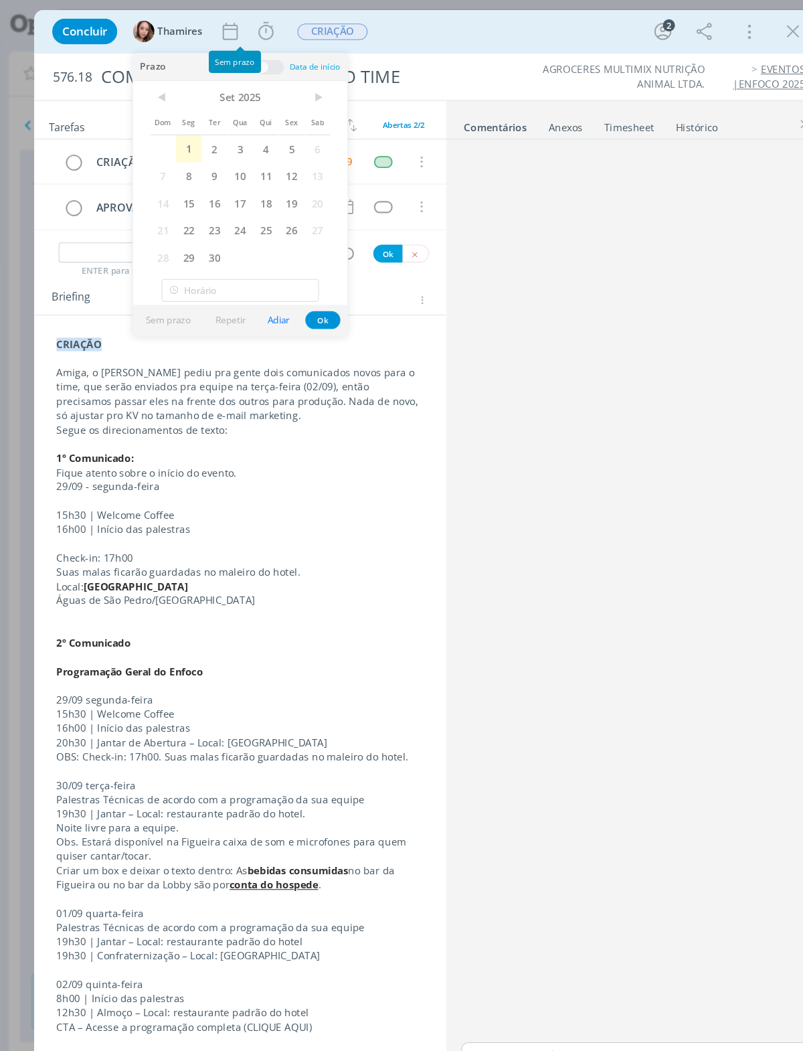
click at [188, 135] on span "1" at bounding box center [177, 139] width 24 height 25
click at [299, 296] on button "Ok" at bounding box center [302, 299] width 33 height 17
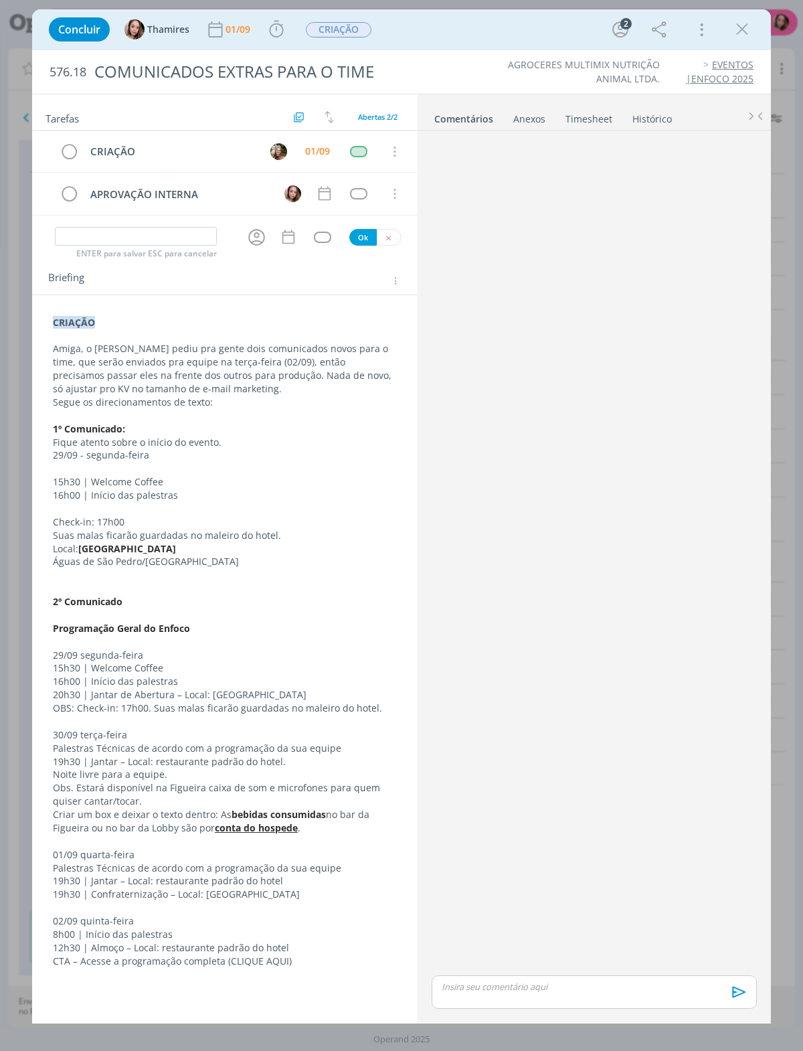
click at [750, 26] on icon "dialog" at bounding box center [742, 29] width 20 height 20
